Goal: Check status

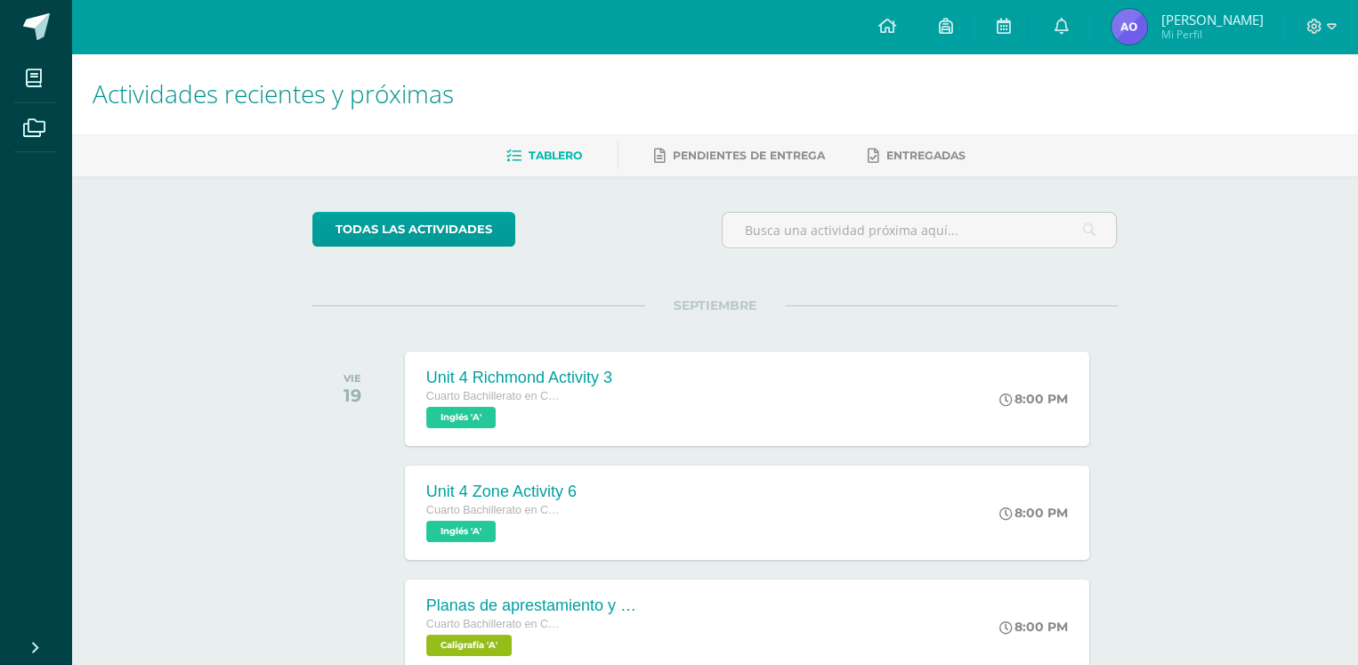
click at [141, 381] on div "Actividades recientes y próximas Tablero Pendientes de entrega Entregadas todas…" at bounding box center [714, 626] width 1286 height 1146
click at [228, 354] on div "Actividades recientes y próximas Tablero Pendientes de entrega Entregadas todas…" at bounding box center [714, 626] width 1286 height 1146
click at [347, 436] on div "VIE 19" at bounding box center [357, 398] width 90 height 94
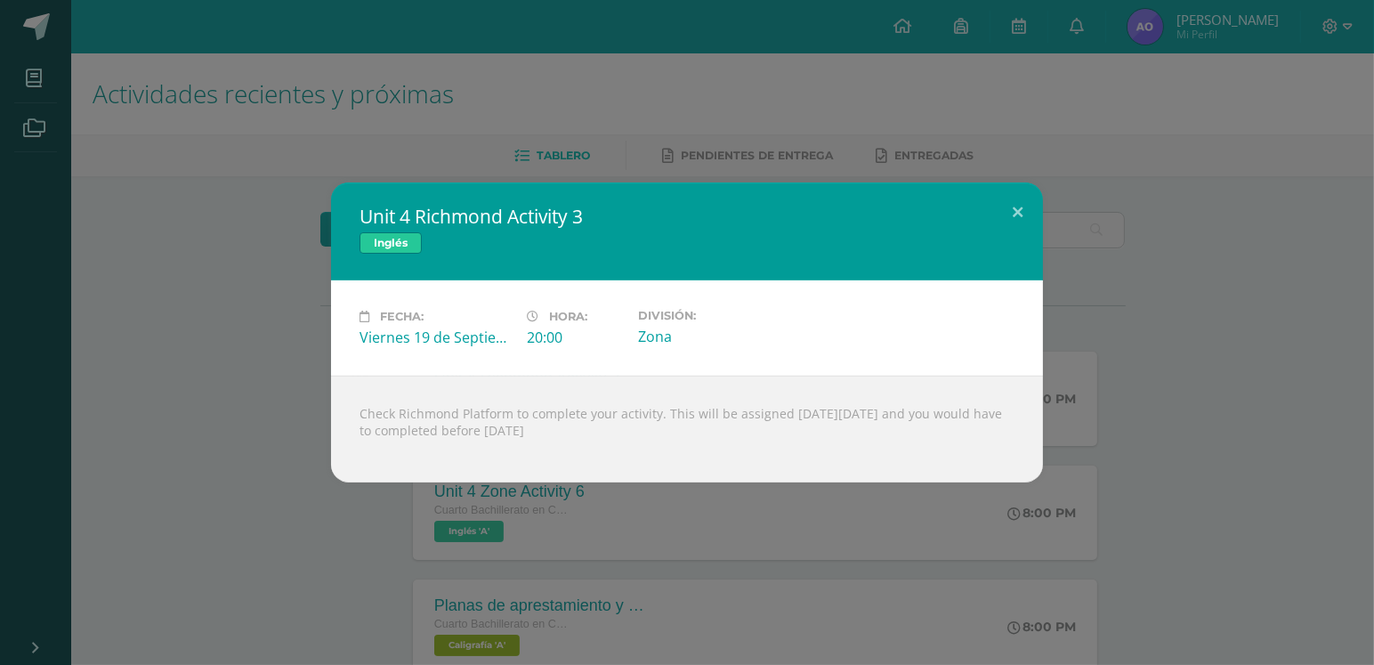
drag, startPoint x: 276, startPoint y: 554, endPoint x: 172, endPoint y: 556, distance: 104.1
click at [276, 531] on div "Unit 4 Richmond Activity 3 Inglés Fecha: [DATE] Hora: 20:00 División:" at bounding box center [687, 332] width 1374 height 665
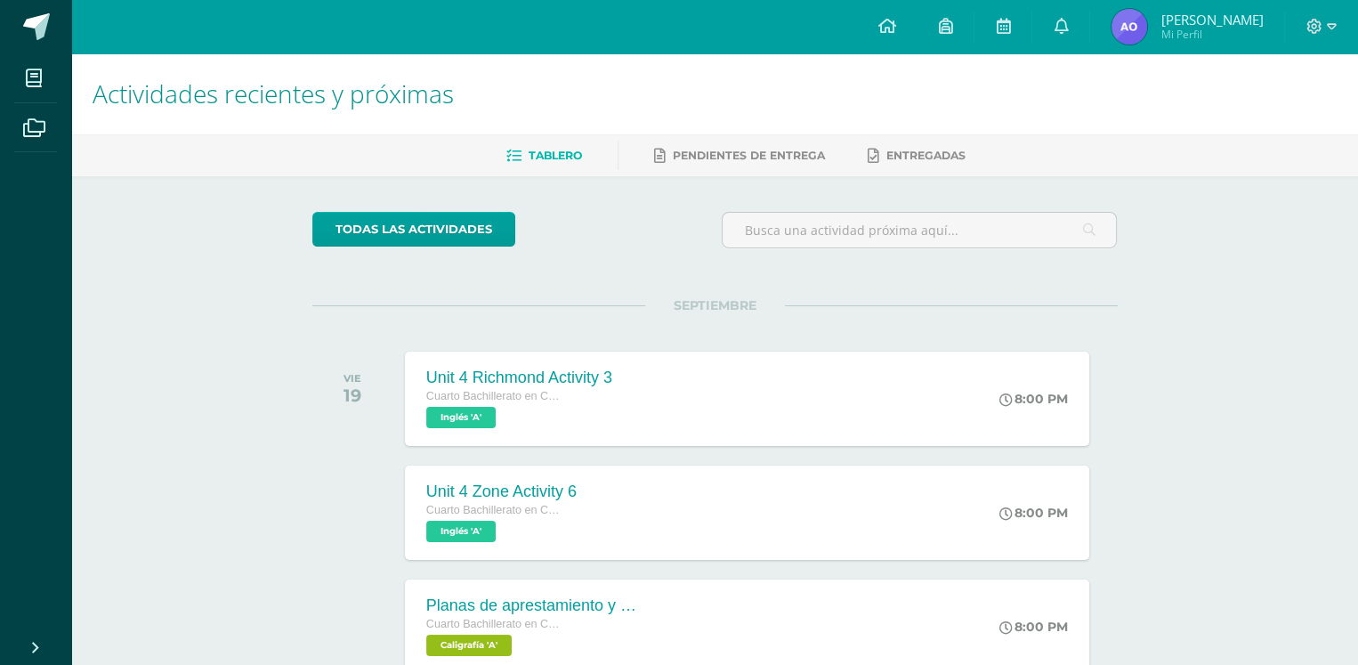
click at [704, 320] on div "SEPTIEMBRE VIE 19 Unit 4 Richmond Activity 3 Cuarto Bachillerato en CCLL en Com…" at bounding box center [714, 376] width 805 height 143
click at [702, 249] on div "todas las Actividades" at bounding box center [714, 237] width 819 height 51
